Goal: Task Accomplishment & Management: Manage account settings

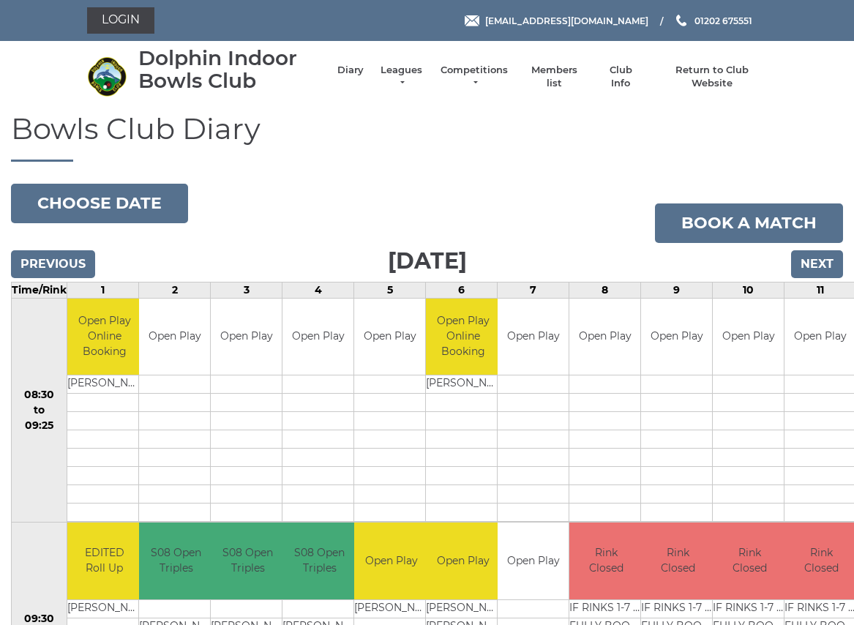
scroll to position [1, 0]
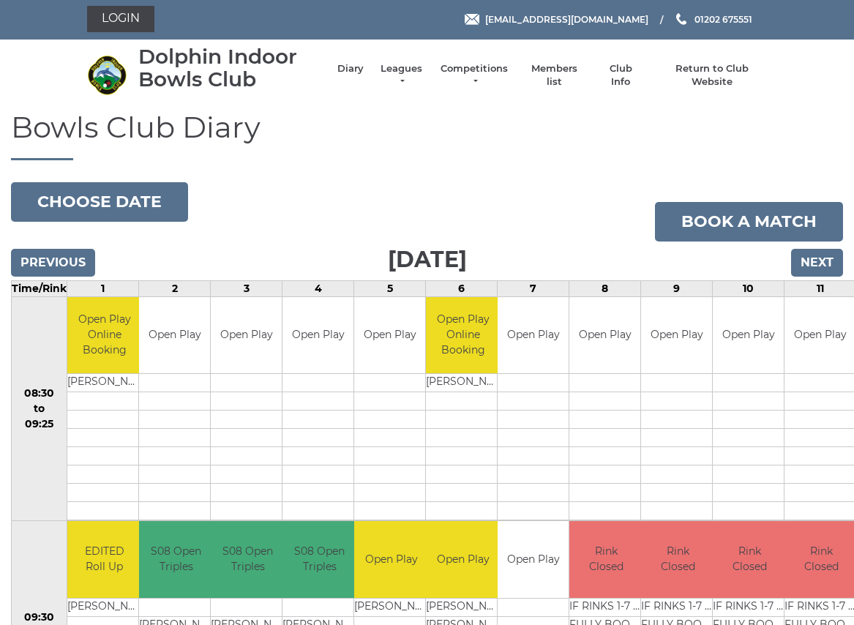
click at [812, 264] on input "Next" at bounding box center [817, 263] width 52 height 28
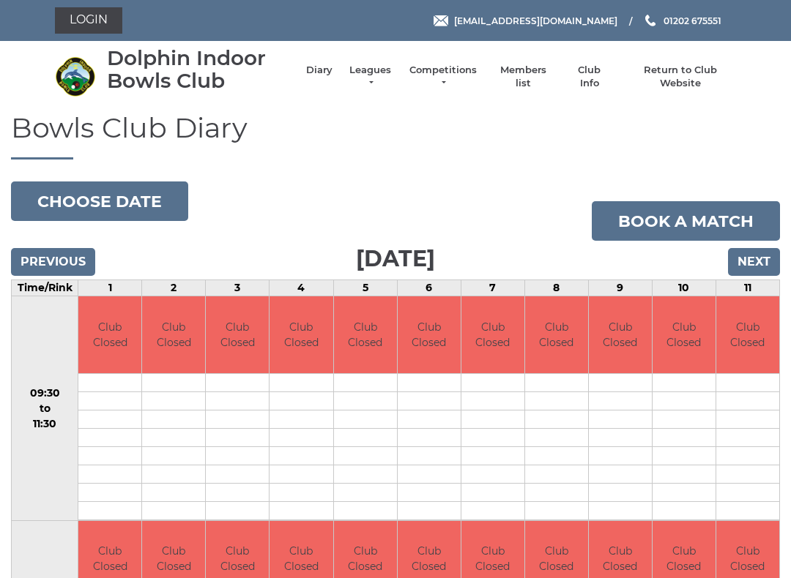
click at [751, 255] on input "Next" at bounding box center [754, 262] width 52 height 28
click at [750, 263] on input "Next" at bounding box center [754, 262] width 52 height 28
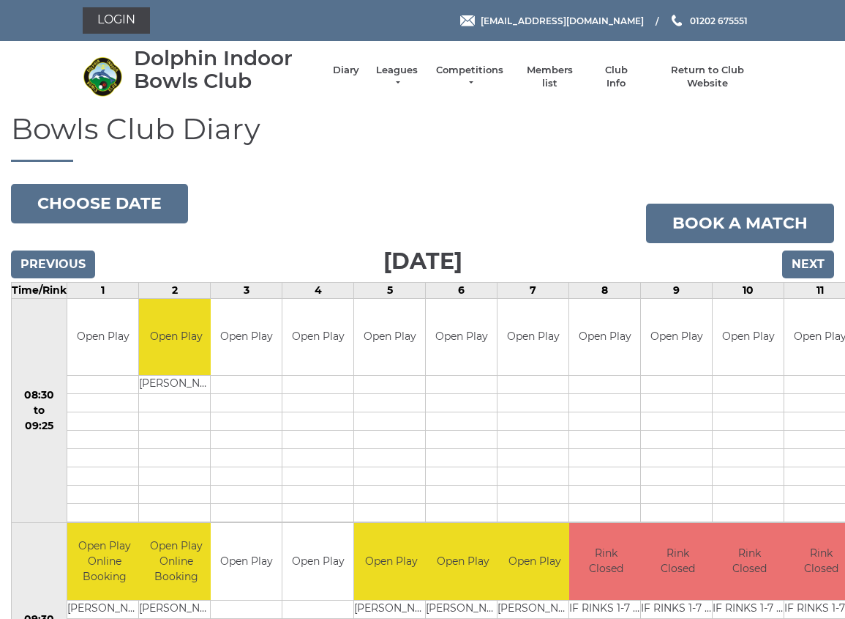
click at [128, 20] on link "Login" at bounding box center [116, 20] width 67 height 26
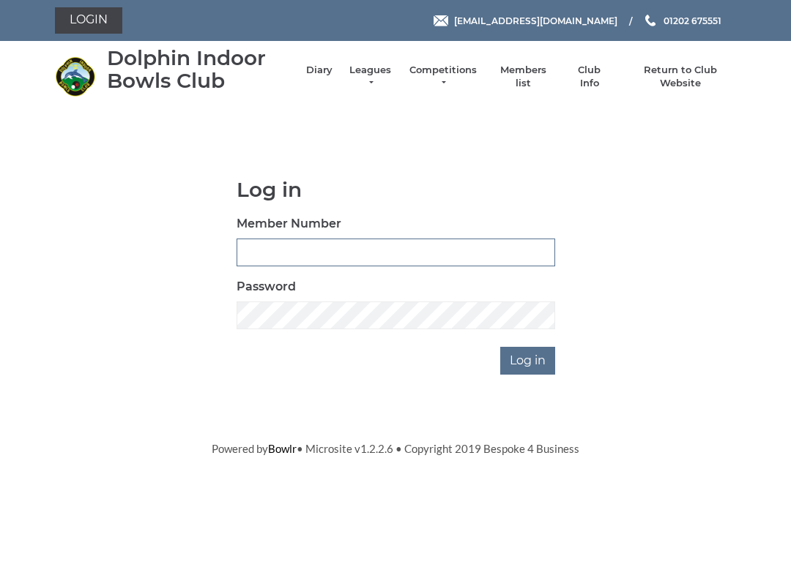
click at [299, 247] on input "Member Number" at bounding box center [395, 253] width 318 height 28
type input "3749"
click at [529, 359] on input "Log in" at bounding box center [527, 361] width 55 height 28
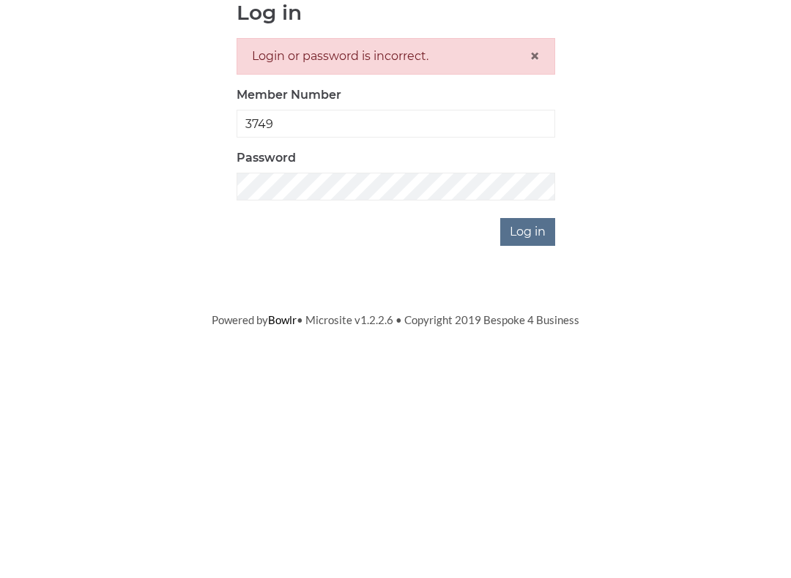
click at [532, 395] on input "Log in" at bounding box center [527, 409] width 55 height 28
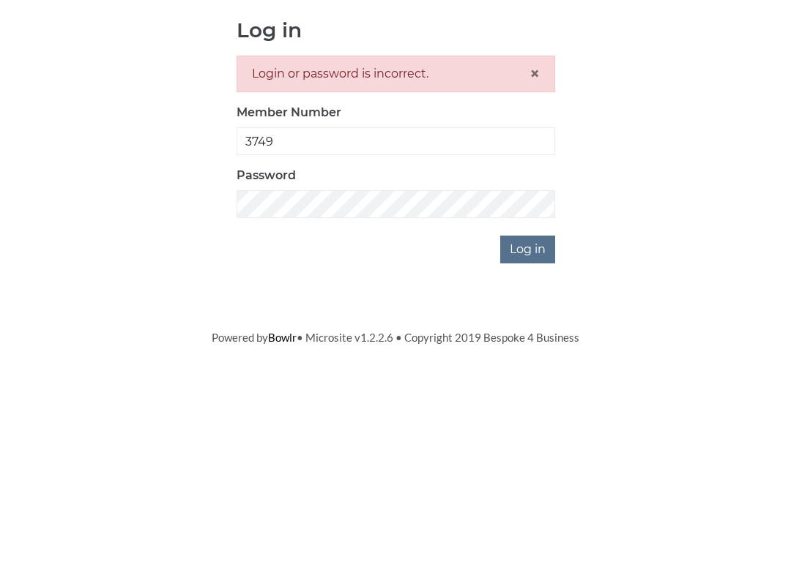
click at [520, 395] on input "Log in" at bounding box center [527, 409] width 55 height 28
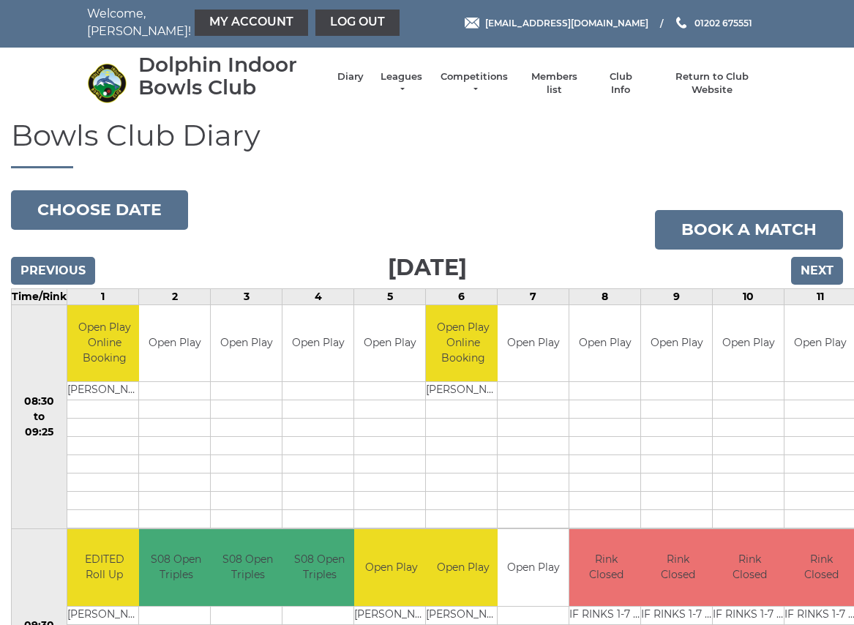
scroll to position [1, 0]
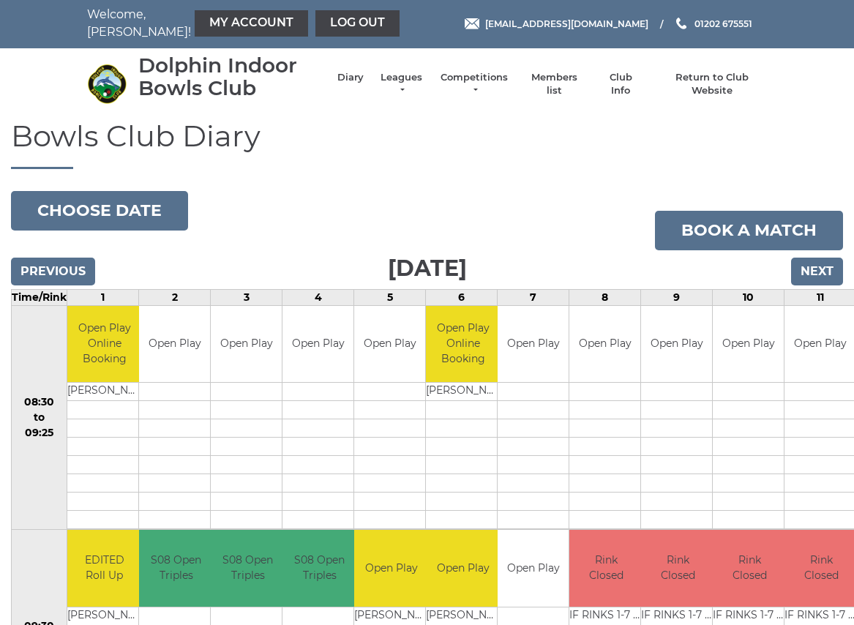
click at [213, 20] on link "My Account" at bounding box center [251, 23] width 113 height 26
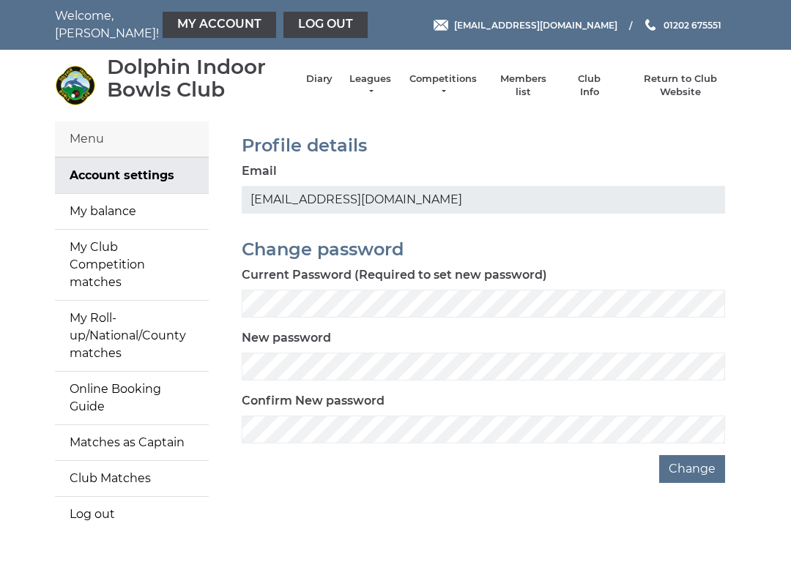
click at [121, 318] on link "My Roll-up/National/County matches" at bounding box center [132, 336] width 154 height 70
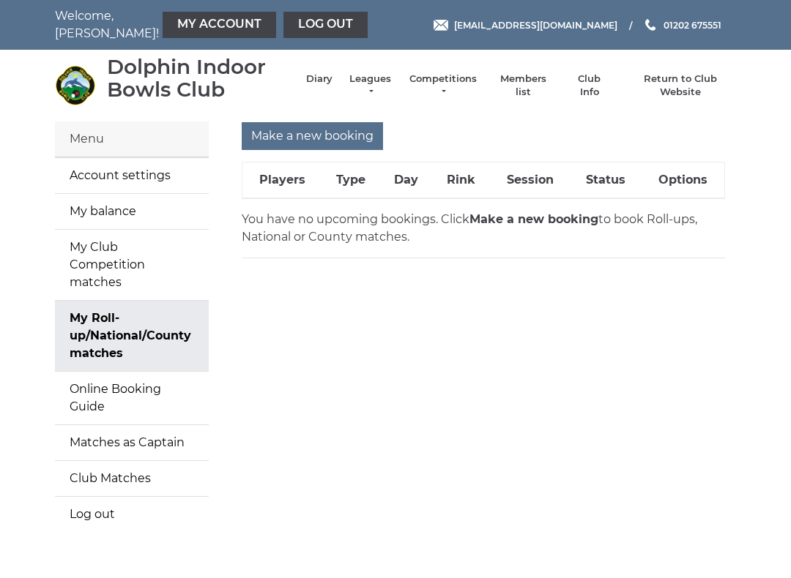
click at [143, 372] on link "Online Booking Guide" at bounding box center [132, 398] width 154 height 53
click at [329, 86] on link "Diary" at bounding box center [319, 78] width 26 height 13
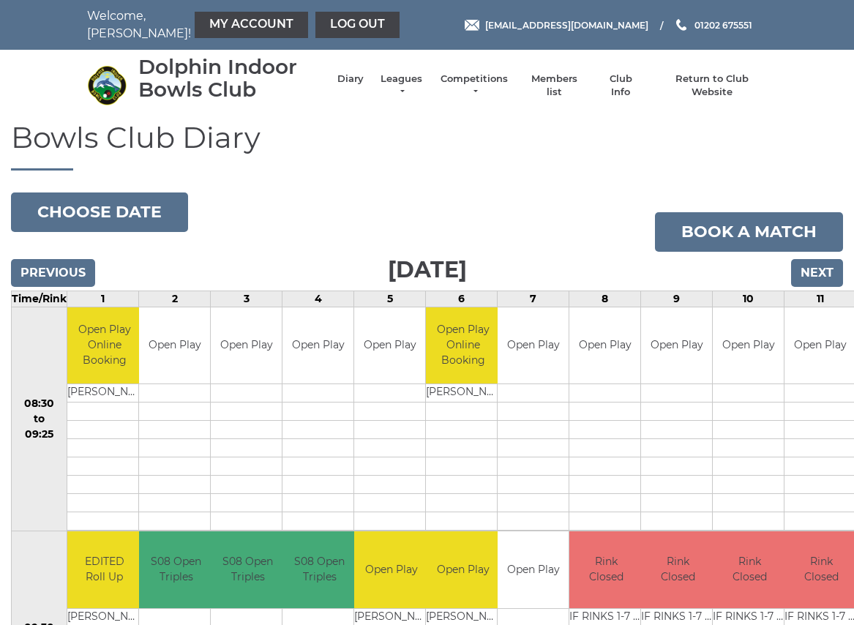
scroll to position [1, 0]
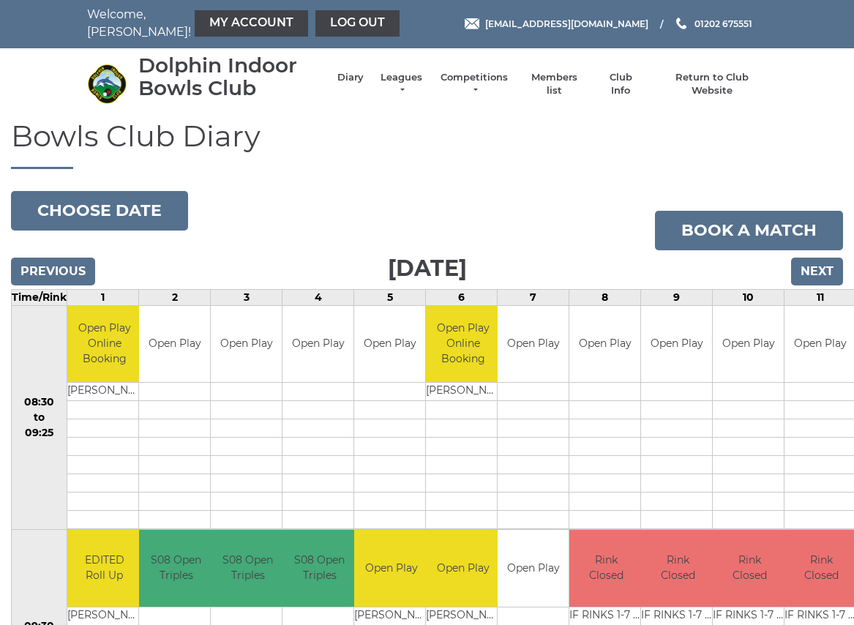
click at [808, 269] on input "Next" at bounding box center [817, 272] width 52 height 28
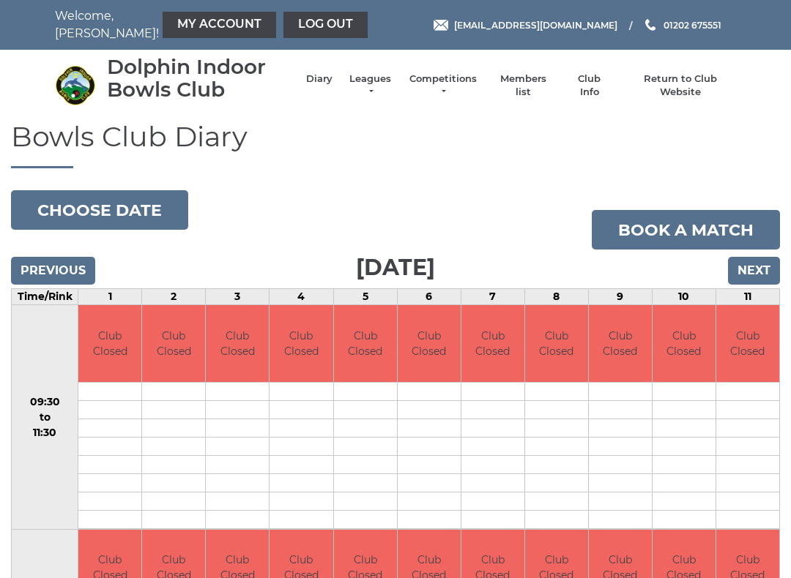
click at [747, 269] on input "Next" at bounding box center [754, 271] width 52 height 28
click at [750, 261] on input "Next" at bounding box center [754, 271] width 52 height 28
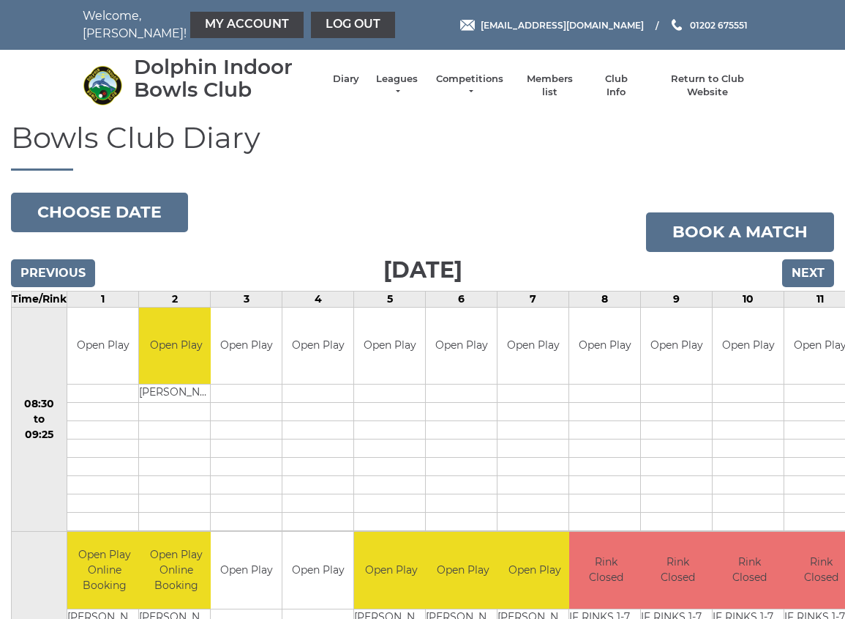
click at [739, 232] on link "Book a match" at bounding box center [740, 232] width 188 height 40
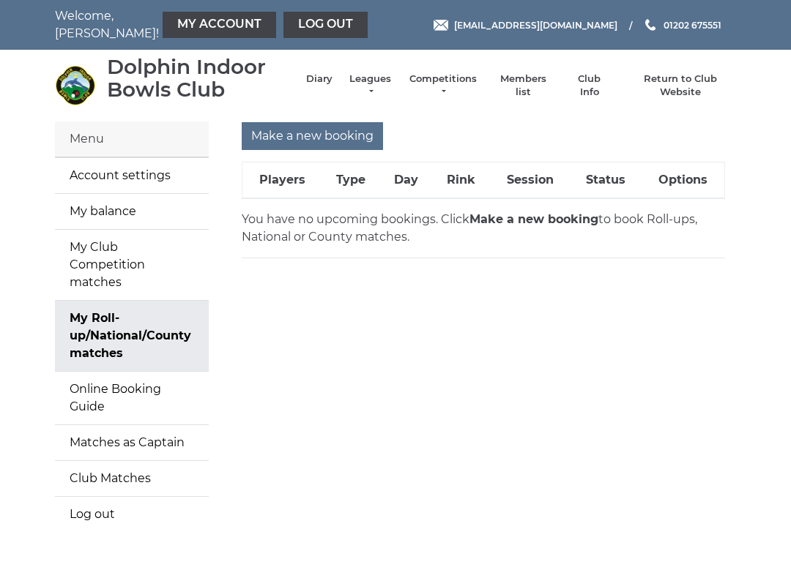
click at [312, 128] on input "Make a new booking" at bounding box center [312, 136] width 141 height 28
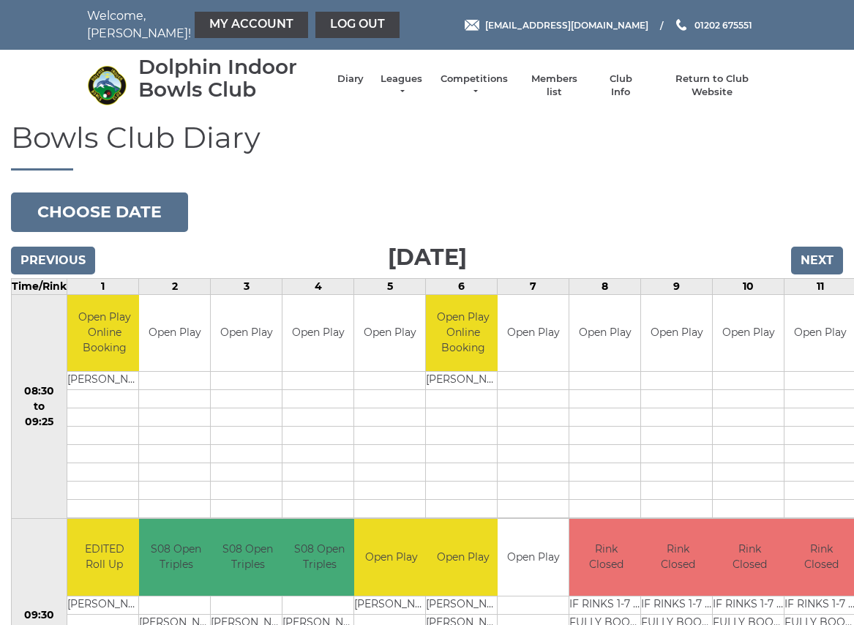
scroll to position [1, 0]
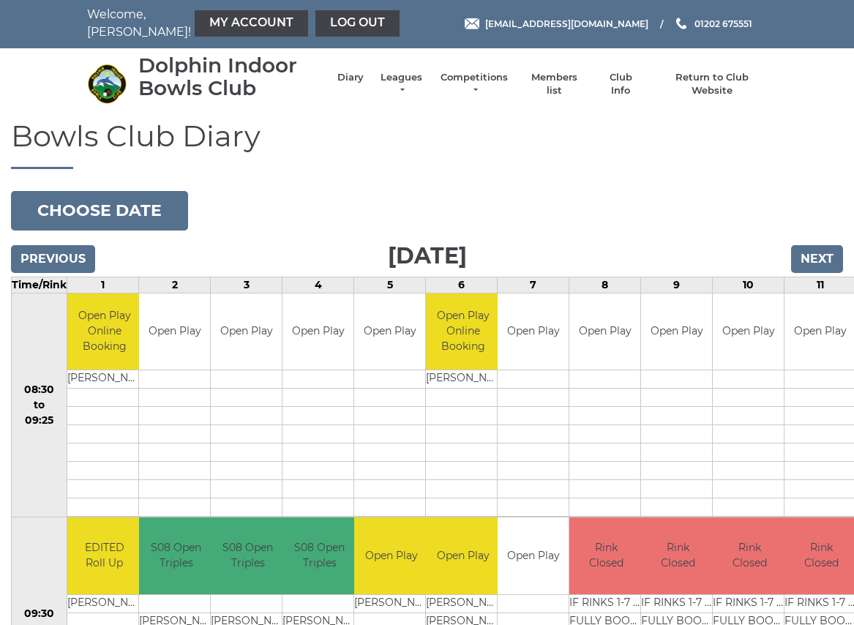
click at [811, 253] on input "Next" at bounding box center [817, 259] width 52 height 28
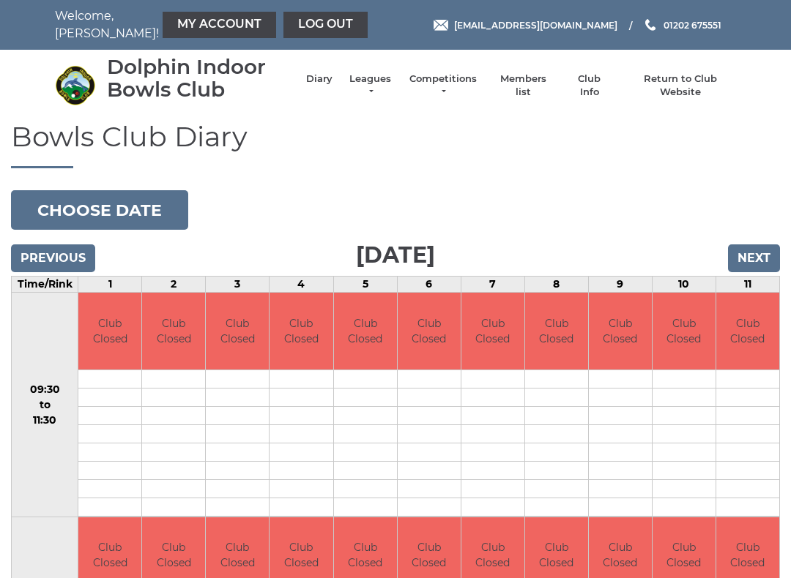
click at [754, 256] on input "Next" at bounding box center [754, 258] width 52 height 28
click at [753, 259] on input "Next" at bounding box center [754, 258] width 52 height 28
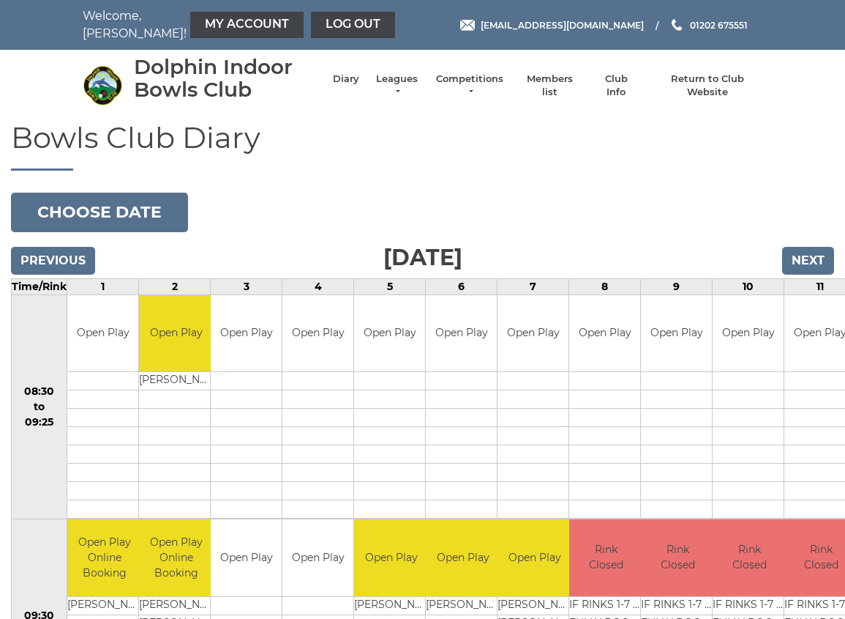
click at [0, 0] on link "Book slot" at bounding box center [0, 0] width 0 height 0
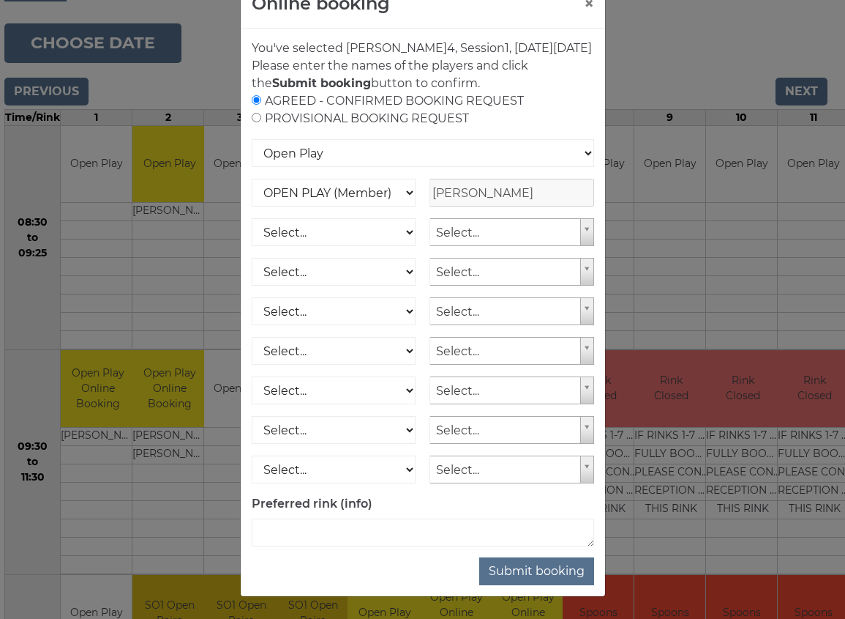
scroll to position [61, 0]
click at [560, 579] on button "Submit booking" at bounding box center [536, 571] width 115 height 28
click at [554, 566] on button "Submit booking" at bounding box center [536, 571] width 115 height 28
click at [559, 570] on button "Submit booking" at bounding box center [536, 571] width 115 height 28
click at [553, 565] on button "Submit booking" at bounding box center [536, 571] width 115 height 28
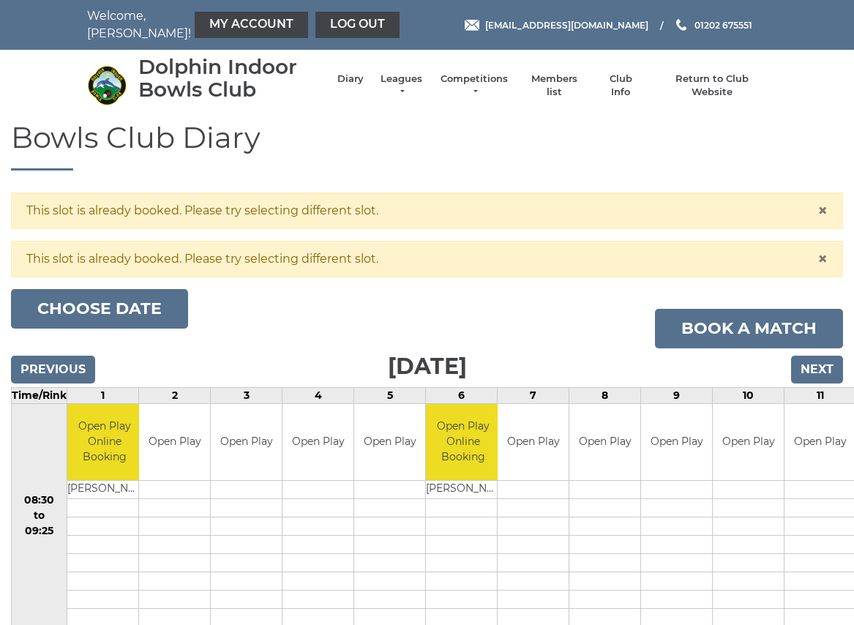
click at [821, 366] on input "Next" at bounding box center [817, 370] width 52 height 28
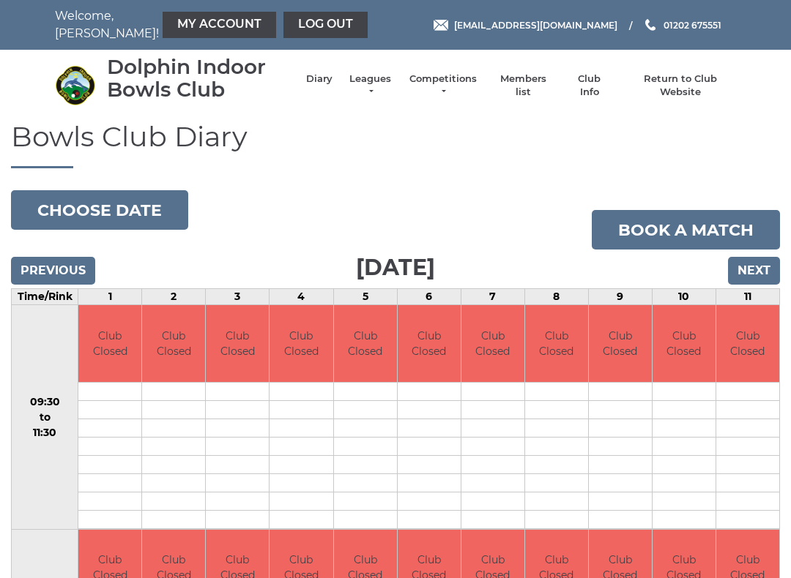
click at [753, 270] on input "Next" at bounding box center [754, 271] width 52 height 28
click at [752, 266] on input "Next" at bounding box center [754, 271] width 52 height 28
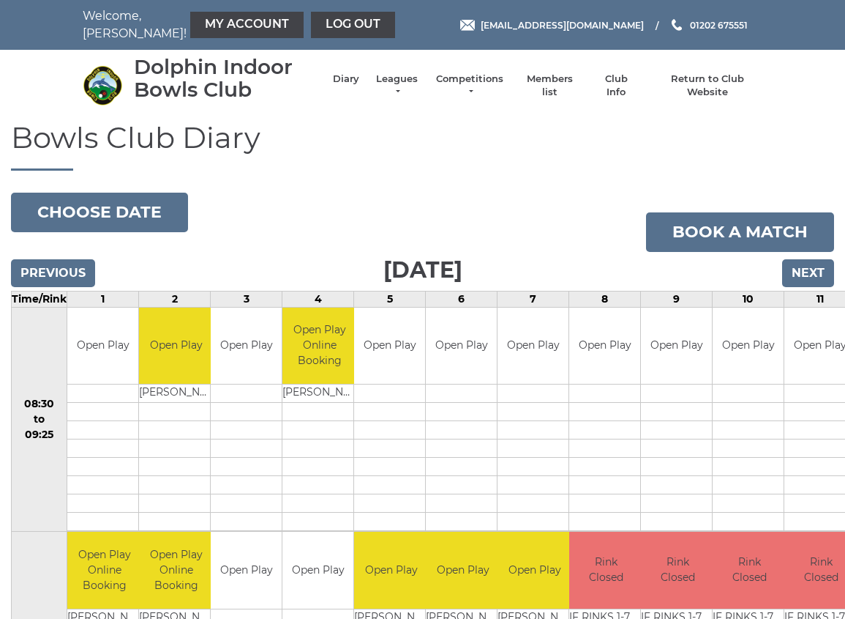
click at [202, 22] on link "My Account" at bounding box center [246, 25] width 113 height 26
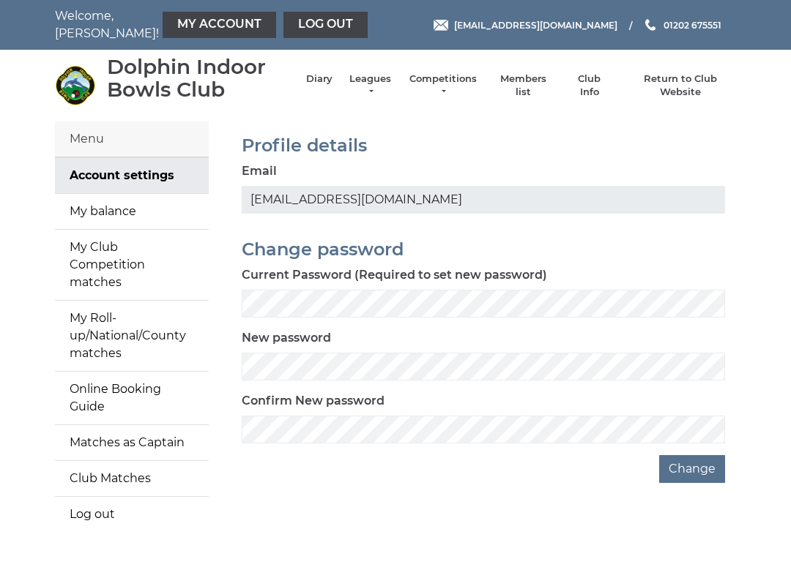
click at [165, 22] on link "My Account" at bounding box center [219, 25] width 113 height 26
click at [324, 82] on link "Diary" at bounding box center [319, 78] width 26 height 13
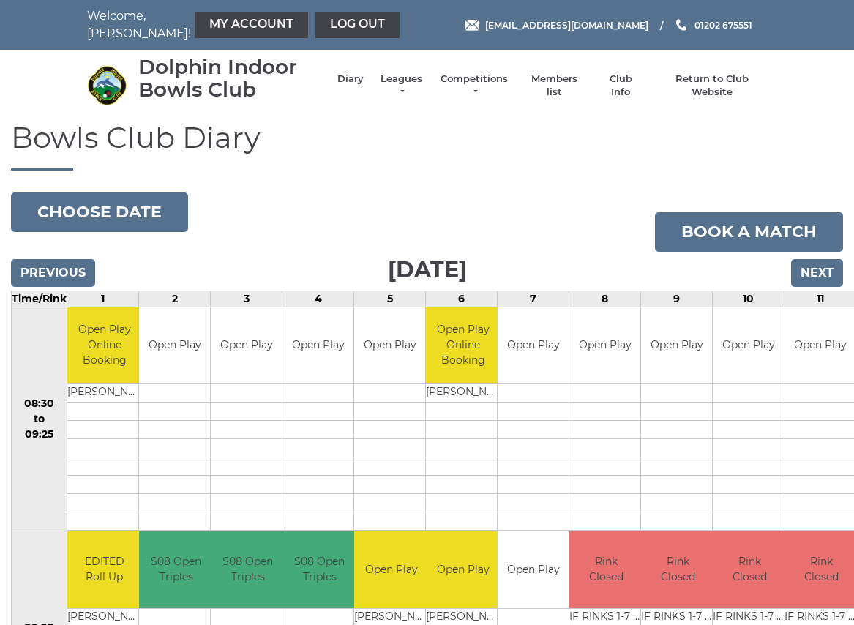
click at [829, 266] on input "Next" at bounding box center [817, 273] width 52 height 28
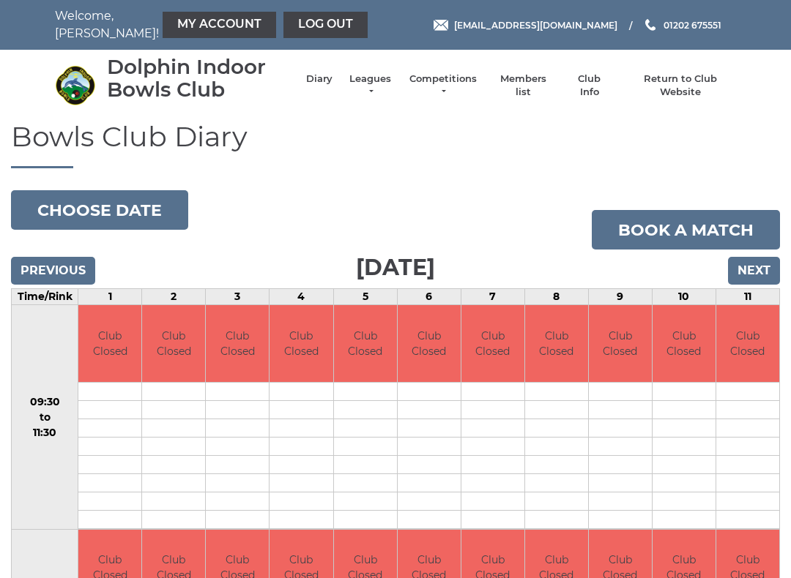
click at [749, 266] on input "Next" at bounding box center [754, 271] width 52 height 28
click at [755, 269] on input "Next" at bounding box center [754, 271] width 52 height 28
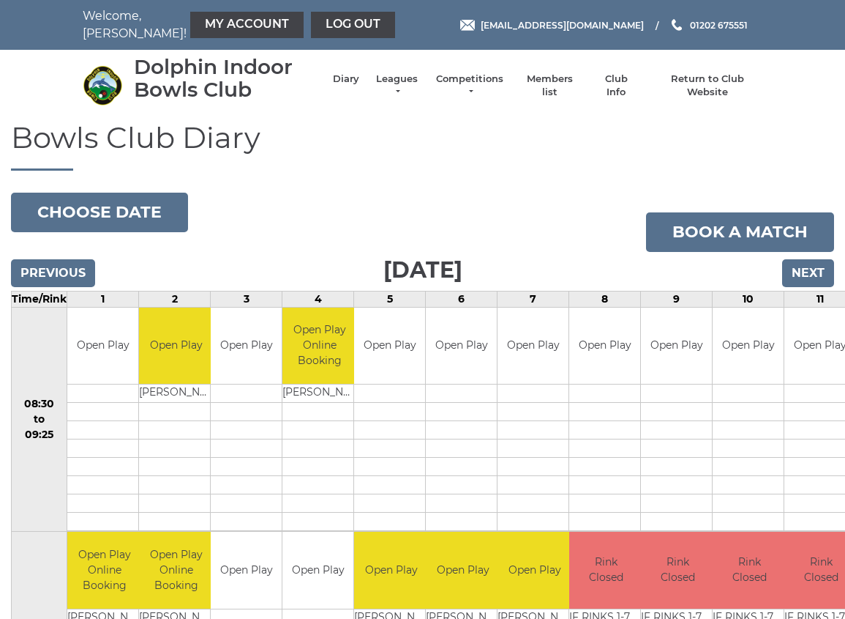
scroll to position [1, 0]
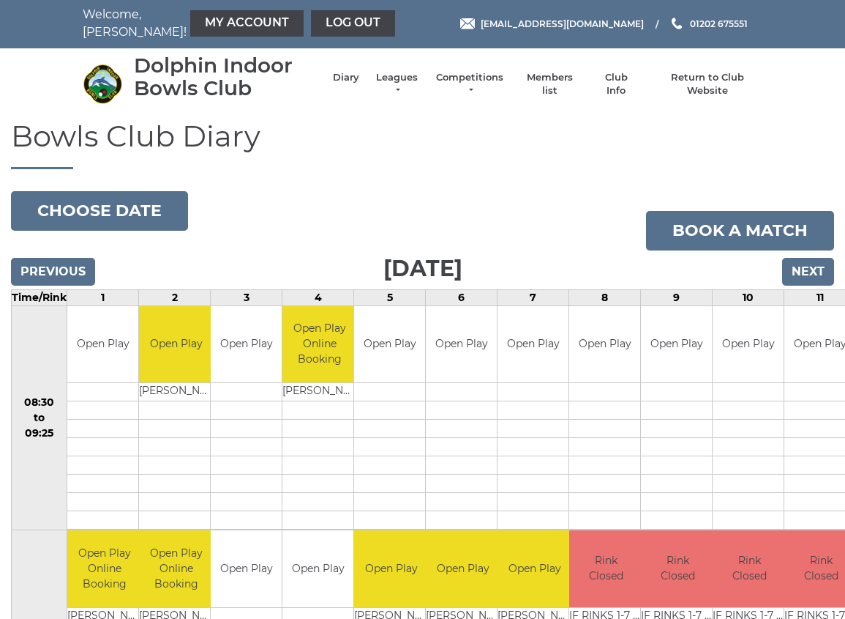
click at [201, 18] on link "My Account" at bounding box center [246, 23] width 113 height 26
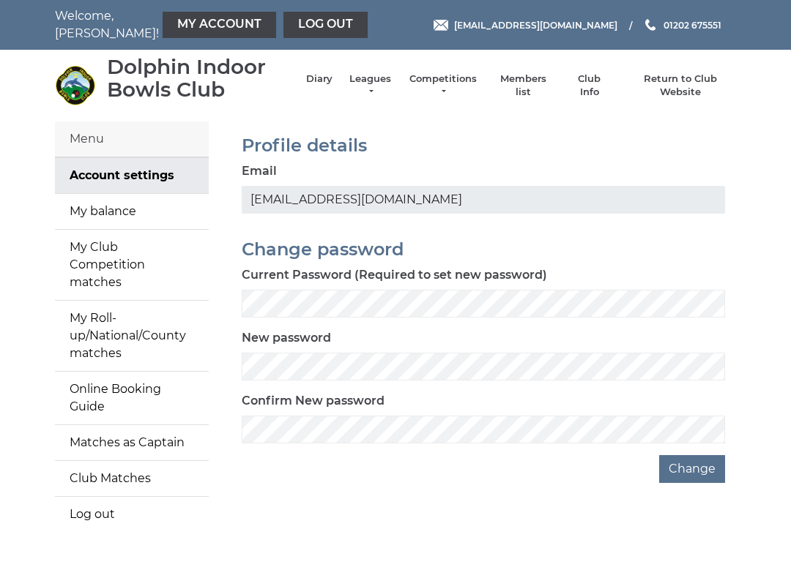
click at [163, 173] on link "Account settings" at bounding box center [132, 175] width 154 height 35
click at [162, 372] on link "Online Booking Guide" at bounding box center [132, 398] width 154 height 53
click at [149, 321] on link "My Roll-up/National/County matches" at bounding box center [132, 336] width 154 height 70
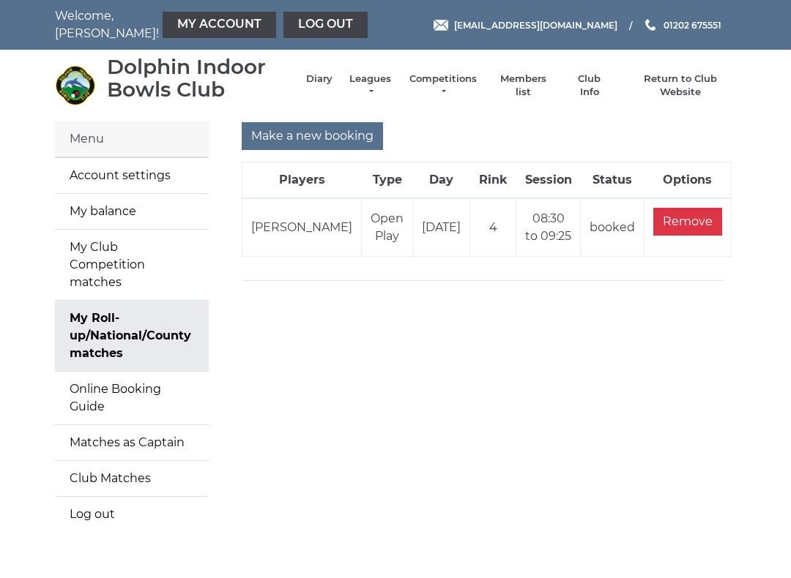
click at [703, 213] on input "Remove" at bounding box center [687, 222] width 69 height 28
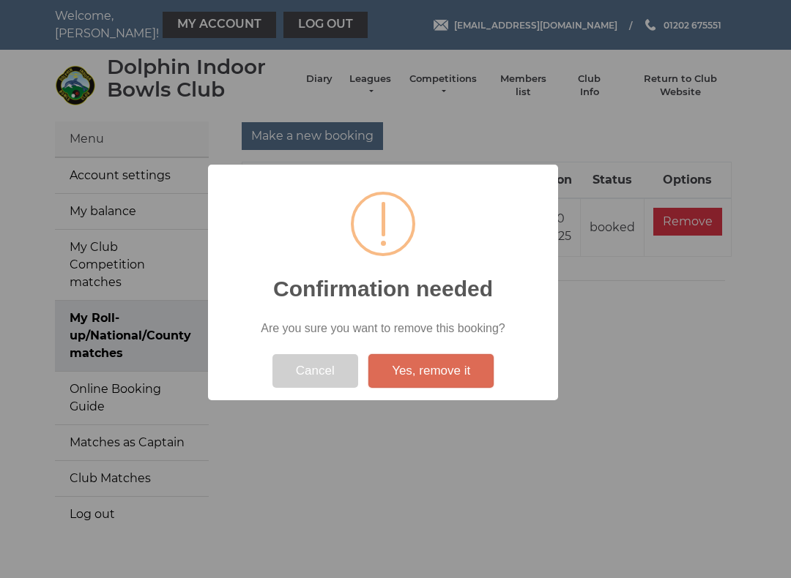
click at [447, 375] on button "Yes, remove it" at bounding box center [430, 371] width 125 height 34
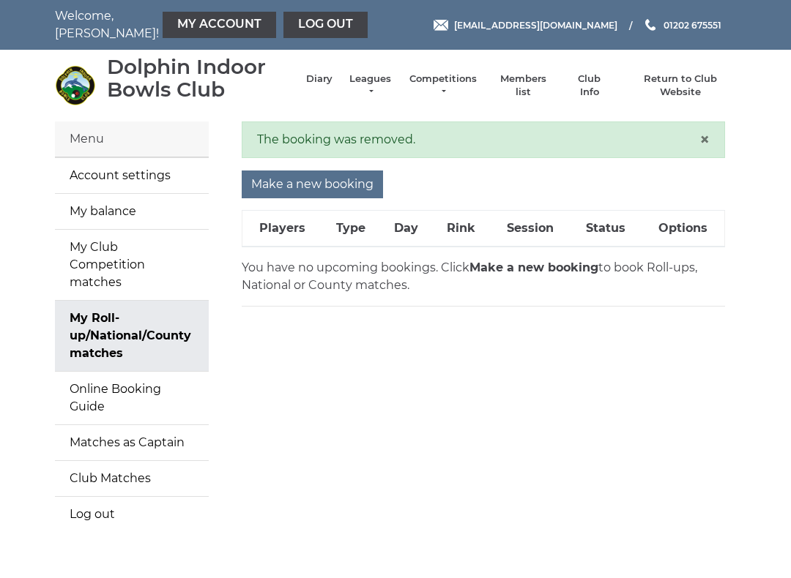
click at [325, 84] on link "Diary" at bounding box center [319, 78] width 26 height 13
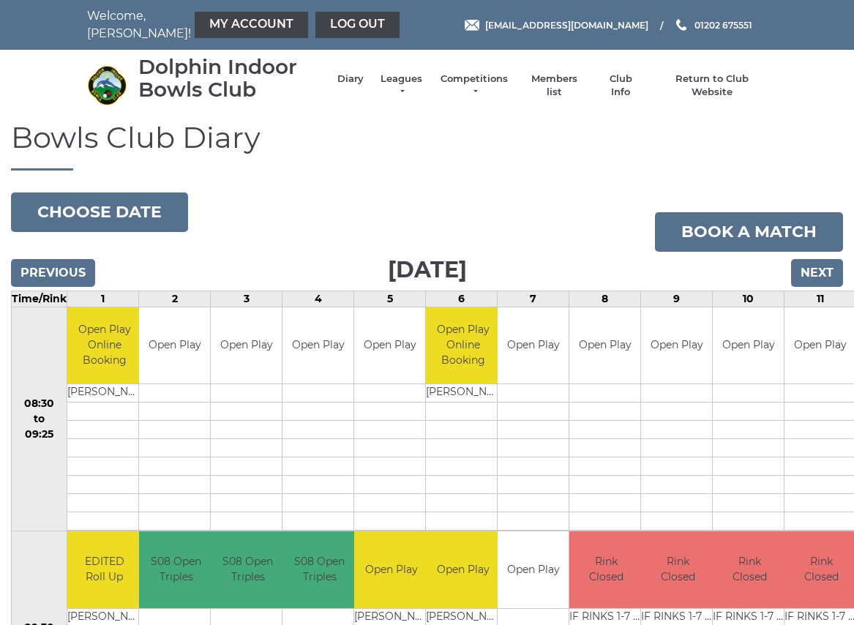
click at [813, 280] on input "Next" at bounding box center [817, 273] width 52 height 28
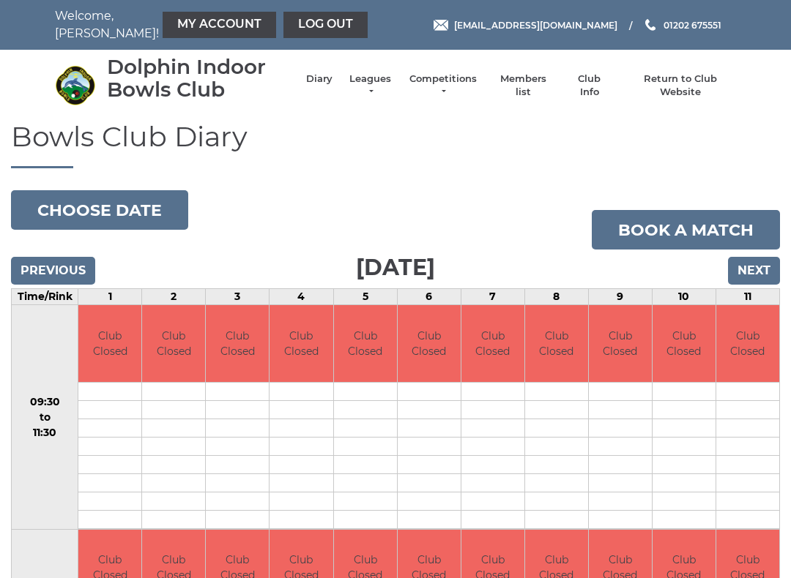
click at [748, 245] on link "Book a match" at bounding box center [685, 230] width 188 height 40
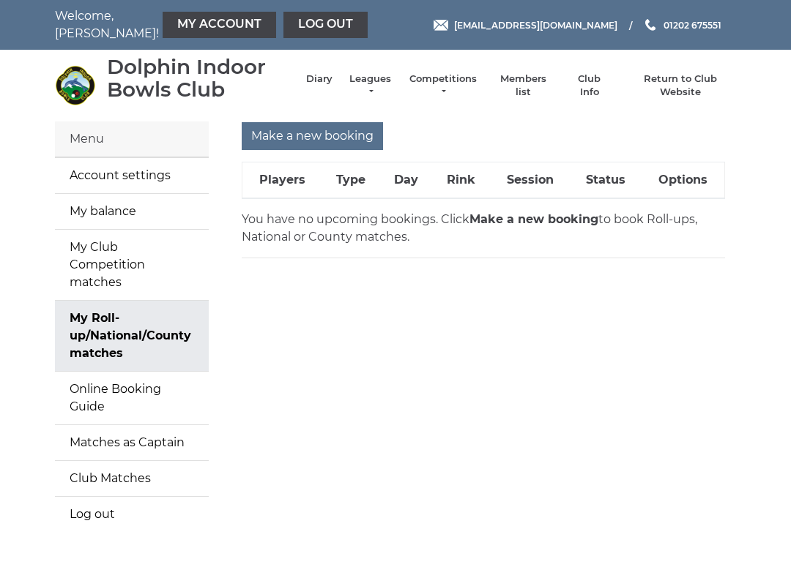
click at [320, 86] on link "Diary" at bounding box center [319, 78] width 26 height 13
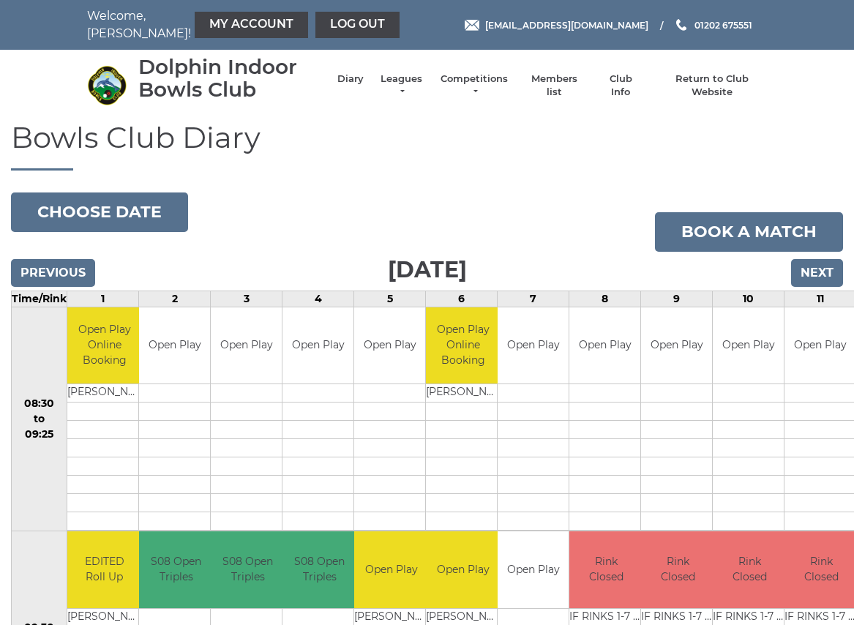
scroll to position [1, 0]
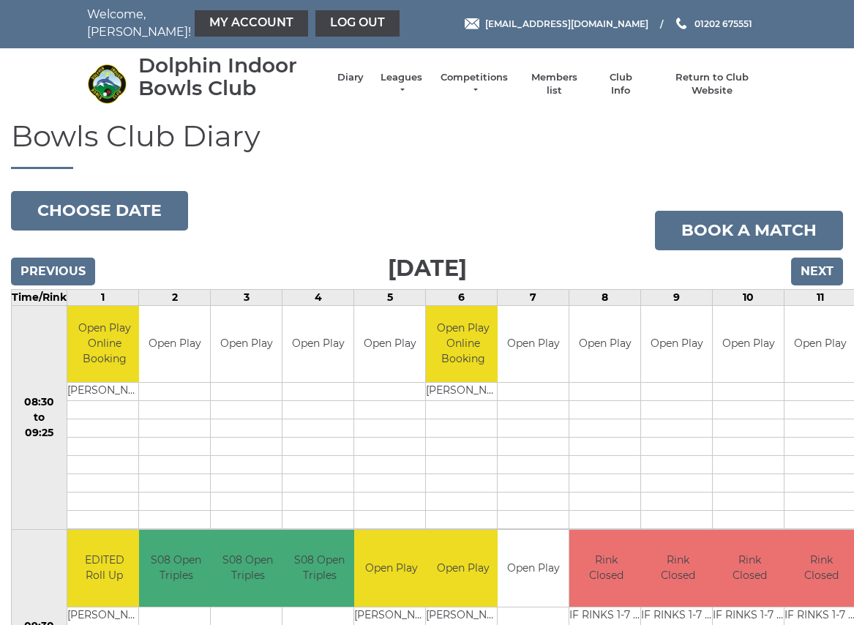
click at [814, 266] on input "Next" at bounding box center [817, 272] width 52 height 28
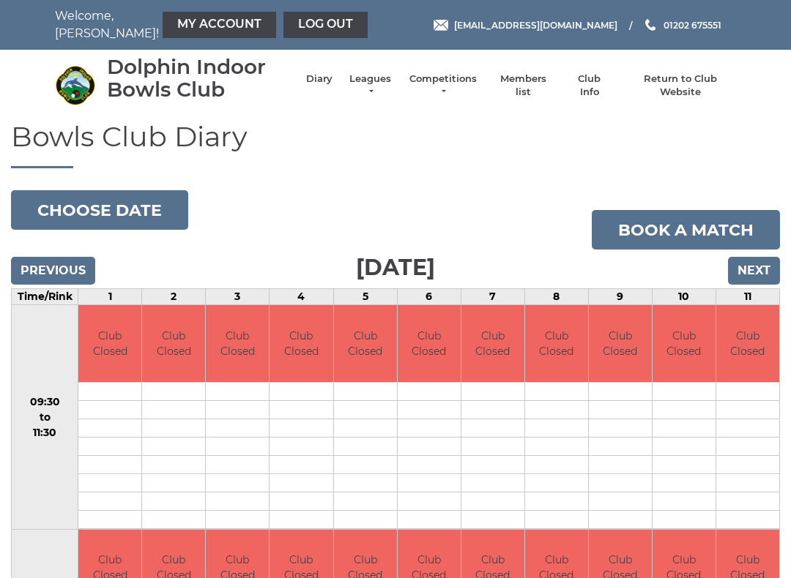
click at [747, 275] on input "Next" at bounding box center [754, 271] width 52 height 28
click at [757, 271] on input "Next" at bounding box center [754, 271] width 52 height 28
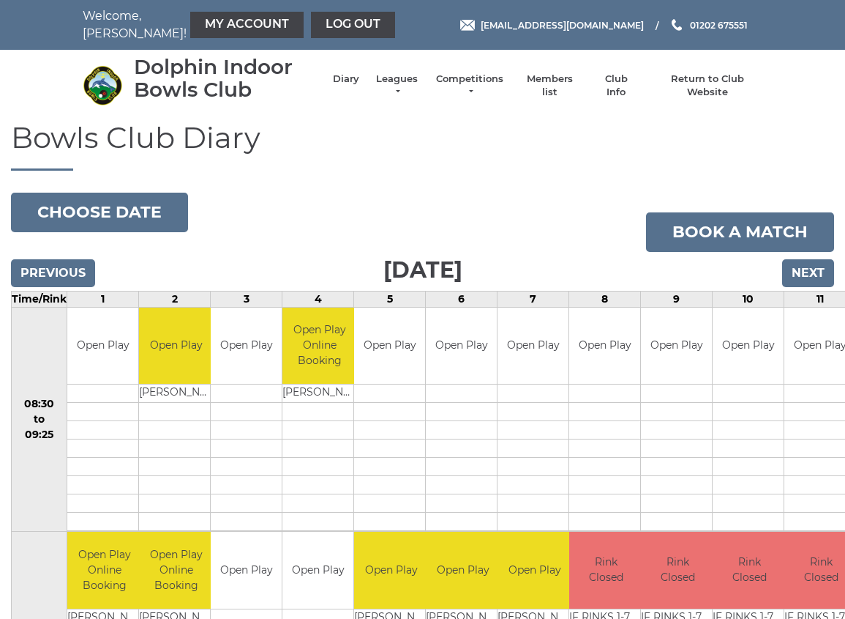
scroll to position [1, 0]
